Goal: Check status: Check status

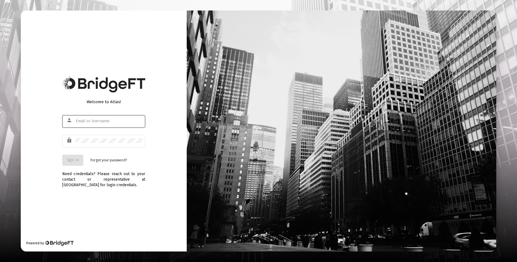
click at [109, 120] on input "text" at bounding box center [109, 121] width 66 height 4
type input "[EMAIL_ADDRESS][DOMAIN_NAME]"
click at [76, 159] on span "Sign In" at bounding box center [73, 160] width 12 height 5
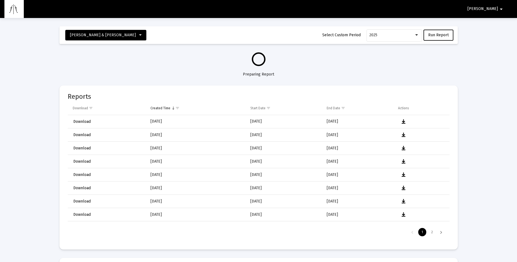
select select "View all"
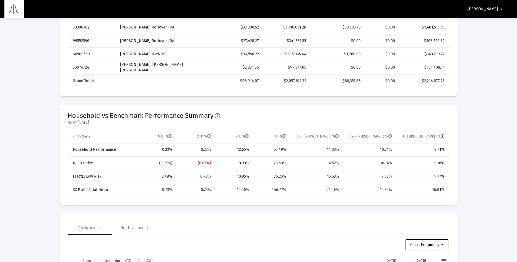
scroll to position [226, 0]
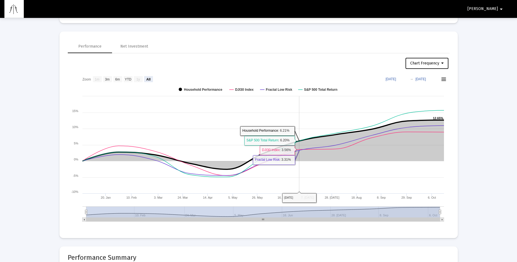
scroll to position [395, 0]
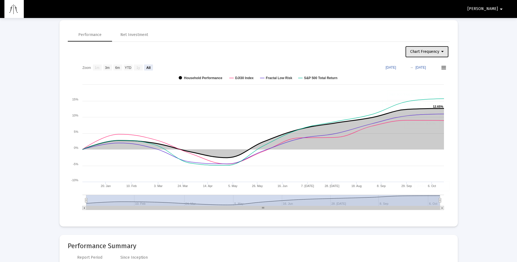
click at [439, 51] on span "Chart Frequency" at bounding box center [427, 51] width 33 height 5
click at [432, 95] on button "Daily Frequency" at bounding box center [428, 92] width 47 height 13
select select "View all"
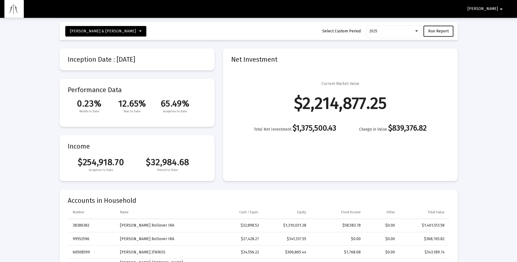
scroll to position [0, 0]
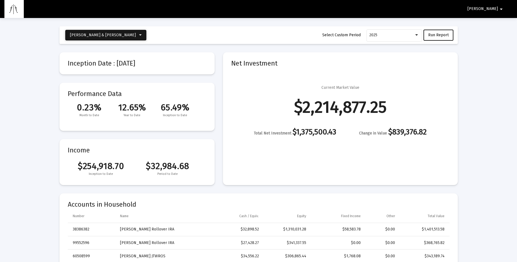
click at [139, 36] on icon at bounding box center [140, 35] width 2 height 4
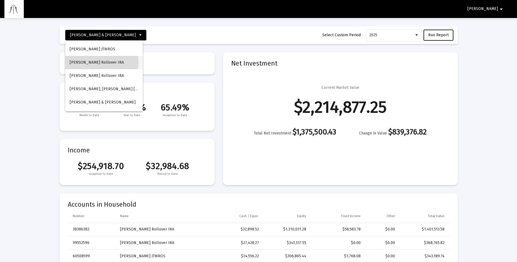
click at [99, 62] on button "[PERSON_NAME] Rollover IRA" at bounding box center [104, 62] width 78 height 13
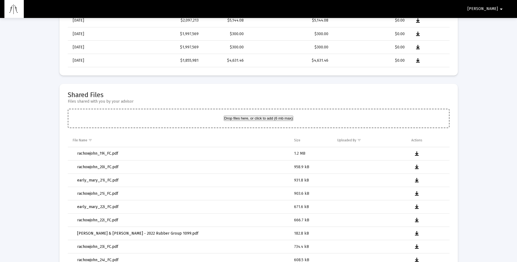
scroll to position [300, 0]
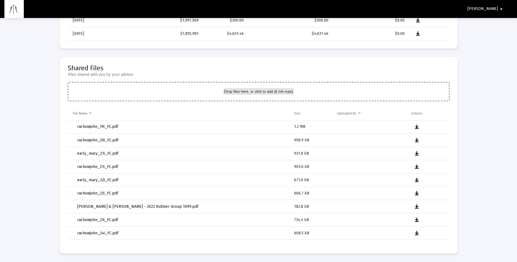
select select "View all"
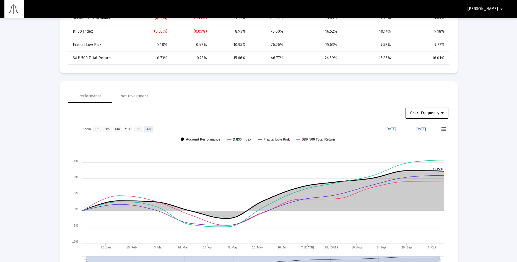
scroll to position [211, 0]
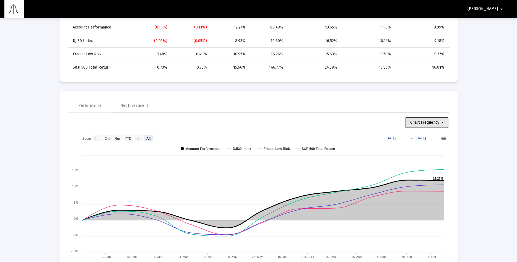
click at [443, 122] on icon at bounding box center [443, 123] width 2 height 4
click at [429, 164] on button "Daily Frequency" at bounding box center [428, 163] width 47 height 13
select select "View all"
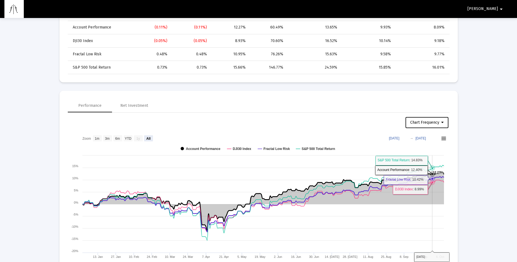
click at [433, 178] on icon at bounding box center [433, 179] width 2 height 2
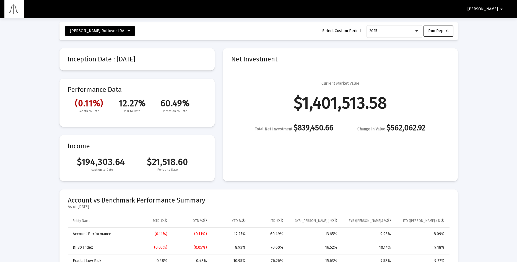
scroll to position [0, 0]
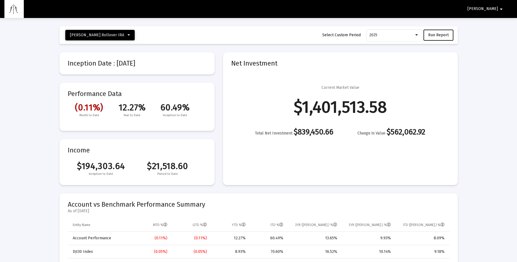
click at [128, 34] on icon at bounding box center [129, 35] width 2 height 4
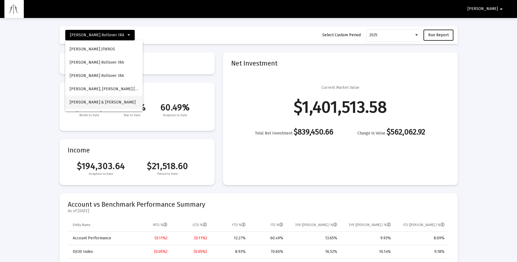
click at [123, 102] on span "[PERSON_NAME] & [PERSON_NAME]" at bounding box center [103, 102] width 66 height 5
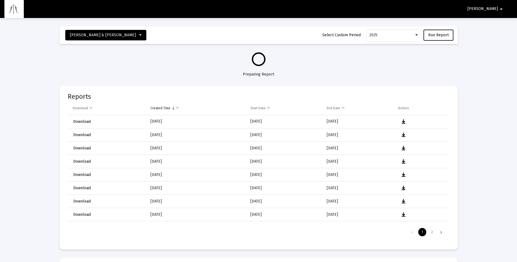
select select "View all"
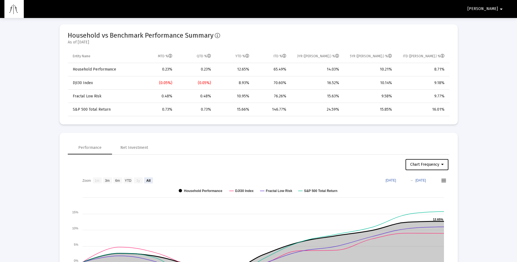
scroll to position [367, 0]
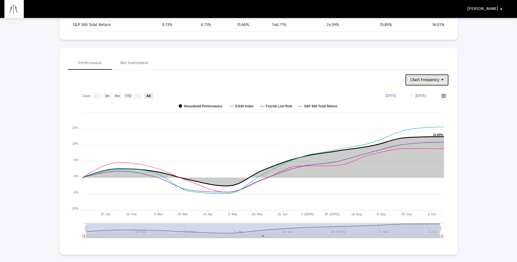
click at [442, 80] on icon at bounding box center [443, 80] width 2 height 4
click at [433, 108] on button "Weekly Frequency" at bounding box center [428, 107] width 47 height 13
select select "View all"
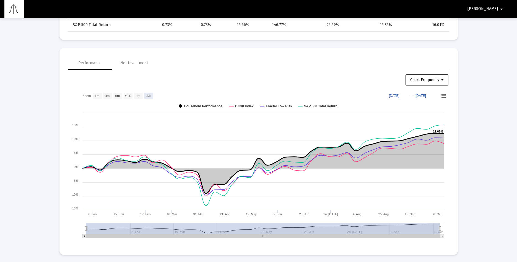
click at [495, 9] on span "[PERSON_NAME]" at bounding box center [483, 9] width 30 height 5
click at [501, 24] on button "Logout" at bounding box center [499, 23] width 31 height 13
